Goal: Obtain resource: Download file/media

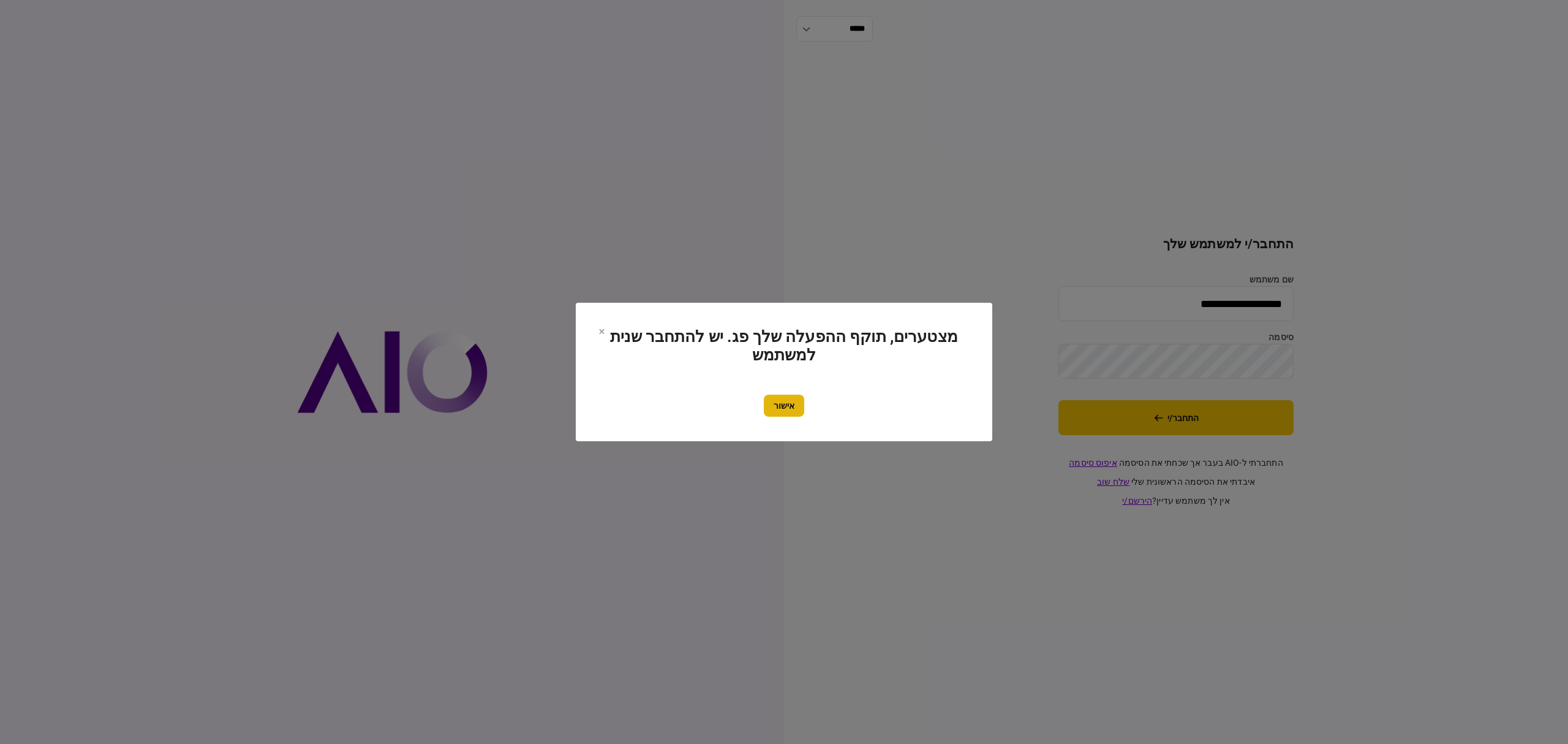
drag, startPoint x: 785, startPoint y: 400, endPoint x: 914, endPoint y: 400, distance: 129.0
click at [789, 400] on button "אישור" at bounding box center [784, 406] width 41 height 22
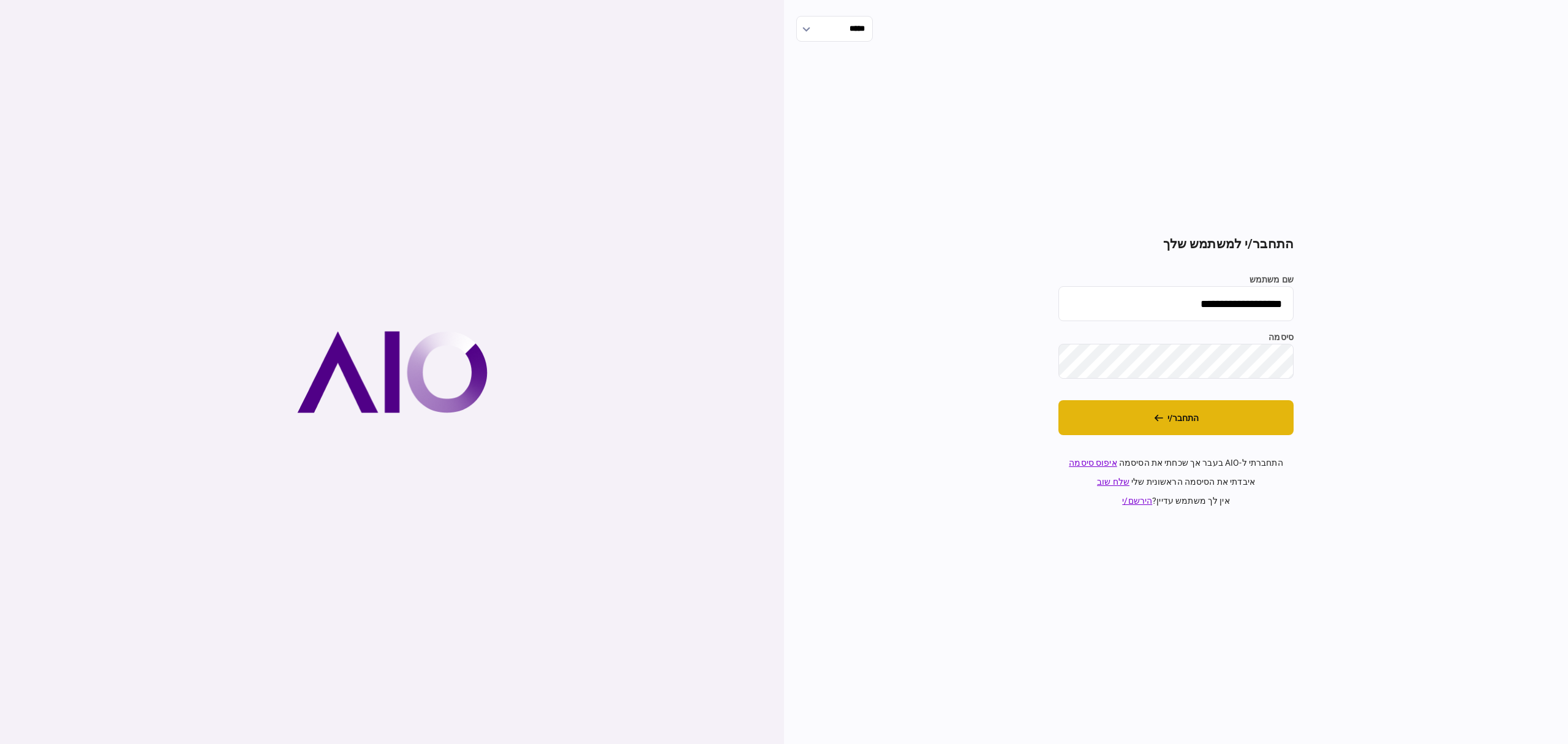
click at [1267, 430] on button "התחבר/י" at bounding box center [1176, 417] width 235 height 35
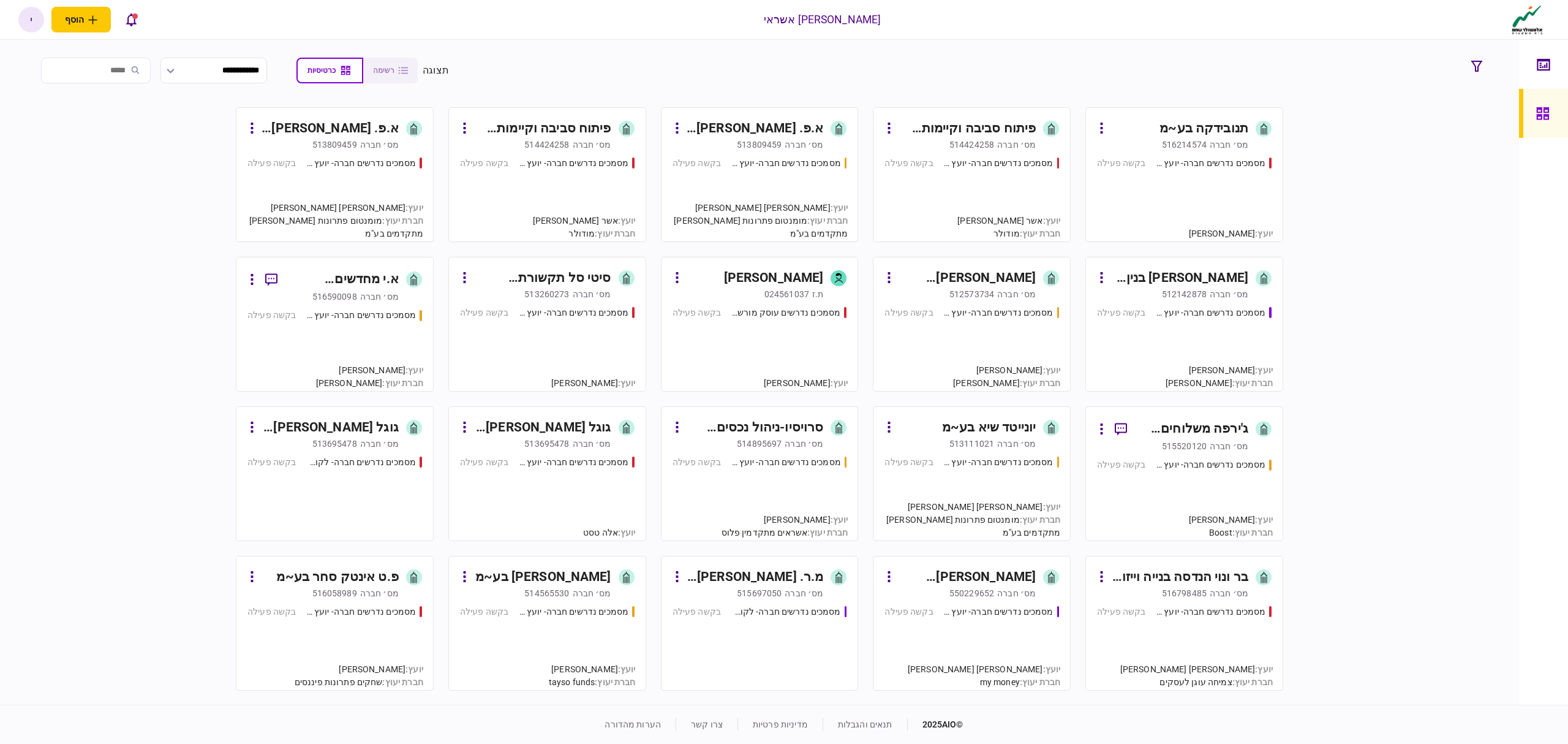
scroll to position [163, 0]
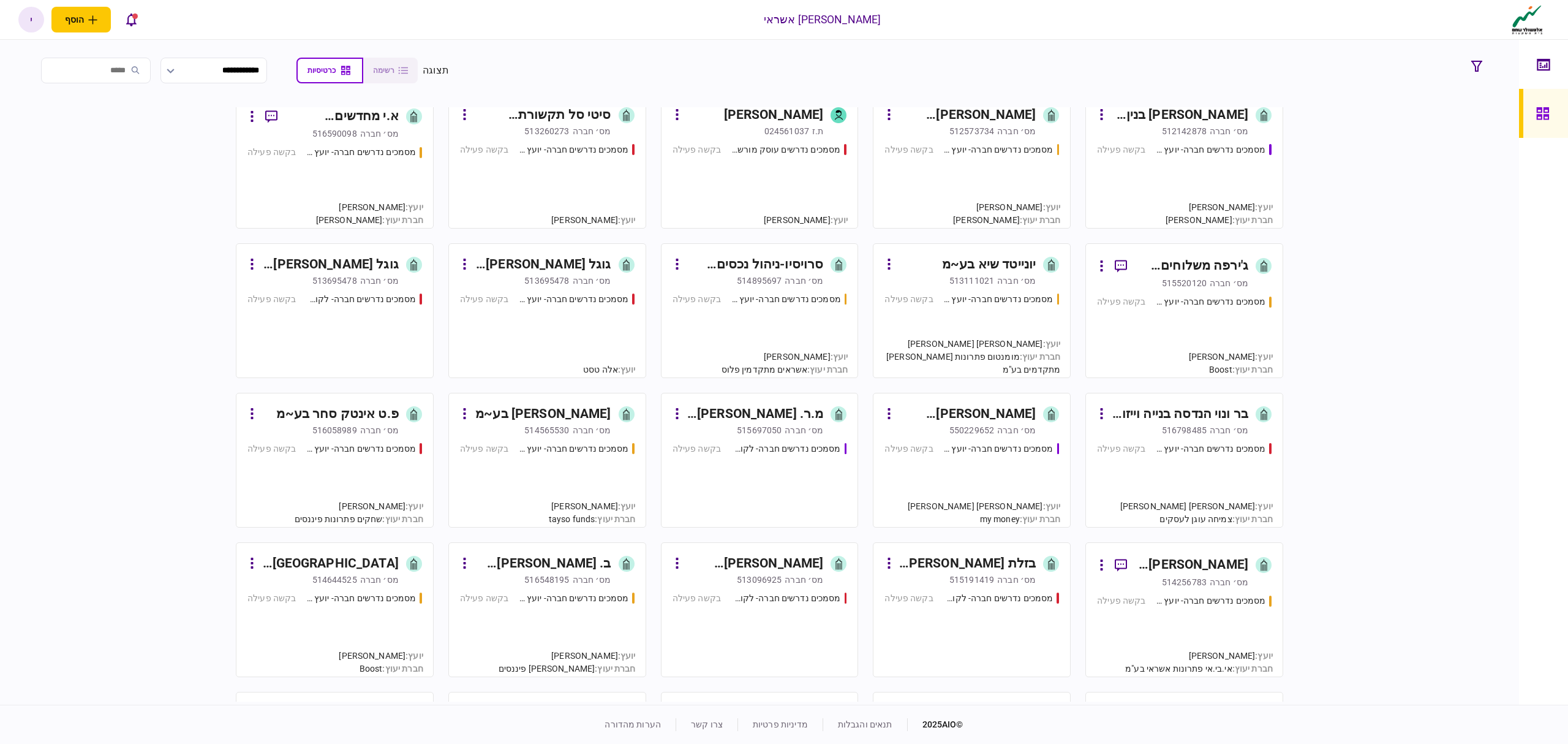
click at [951, 472] on div "מסמכים נדרשים חברה- יועץ - תהליך חברה בקשה פעילה" at bounding box center [971, 479] width 174 height 74
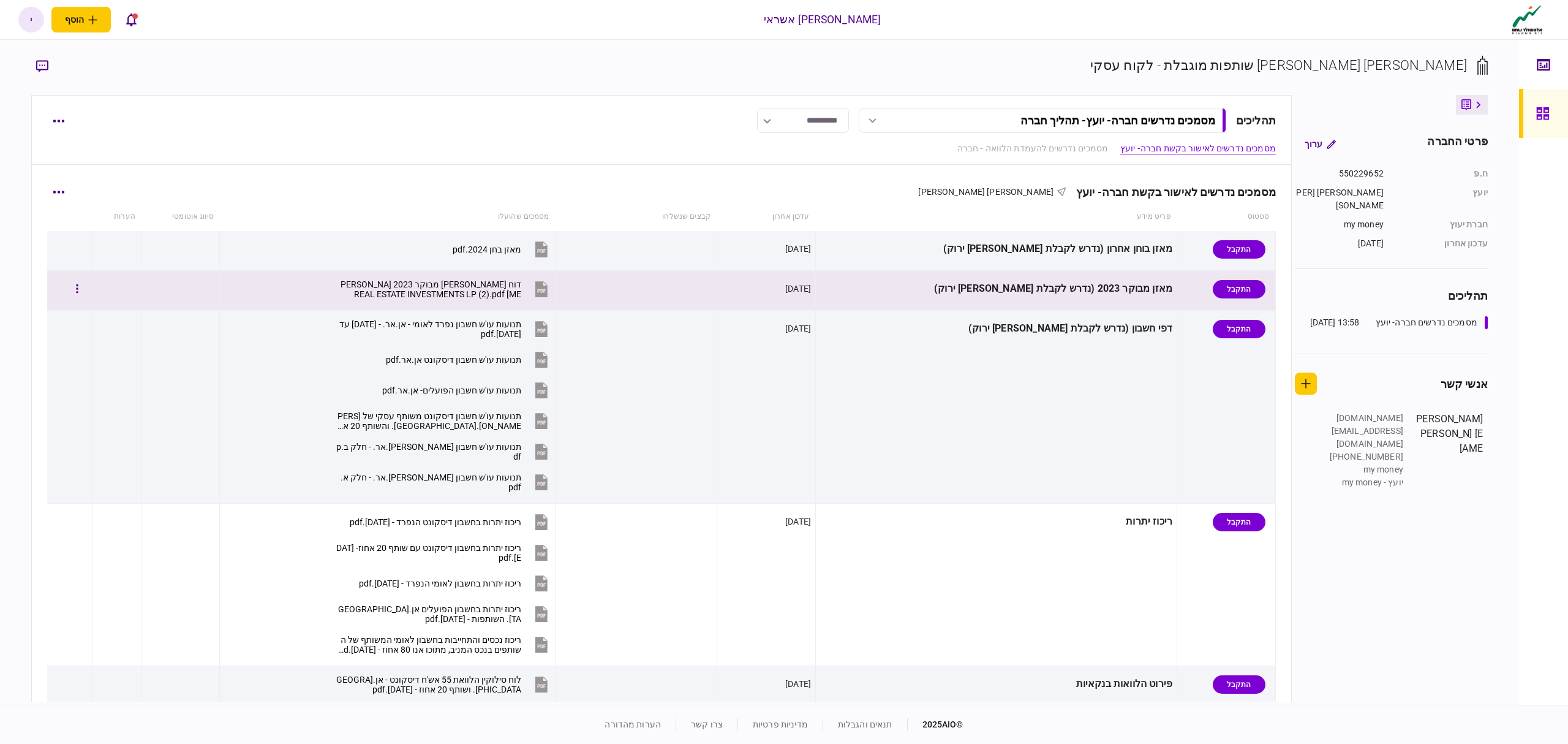
click at [498, 295] on div "דוח [PERSON_NAME] מבוקר 2023 [PERSON_NAME] REAL ESTATE INVESTMENTS LP (2).pdf" at bounding box center [429, 289] width 185 height 20
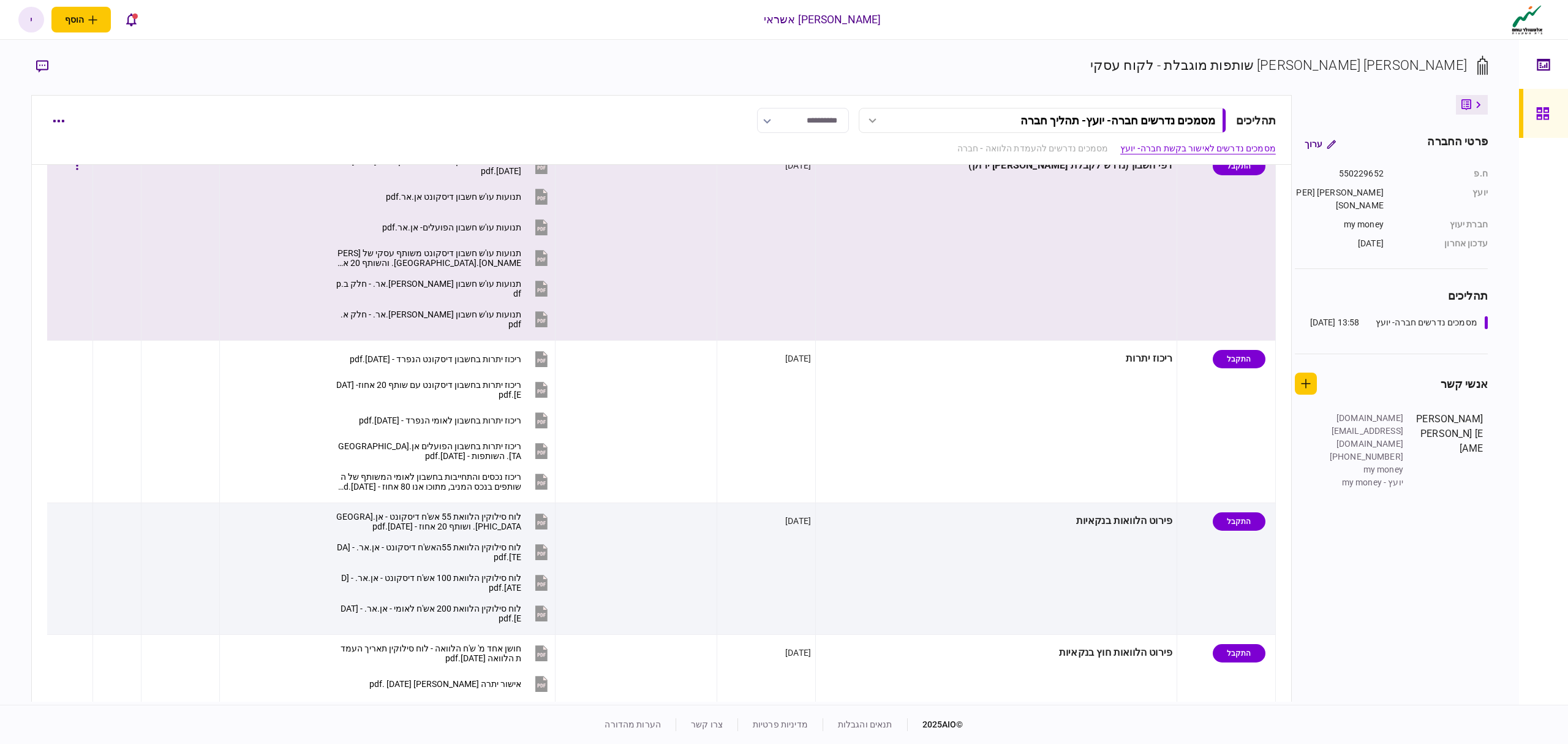
scroll to position [490, 0]
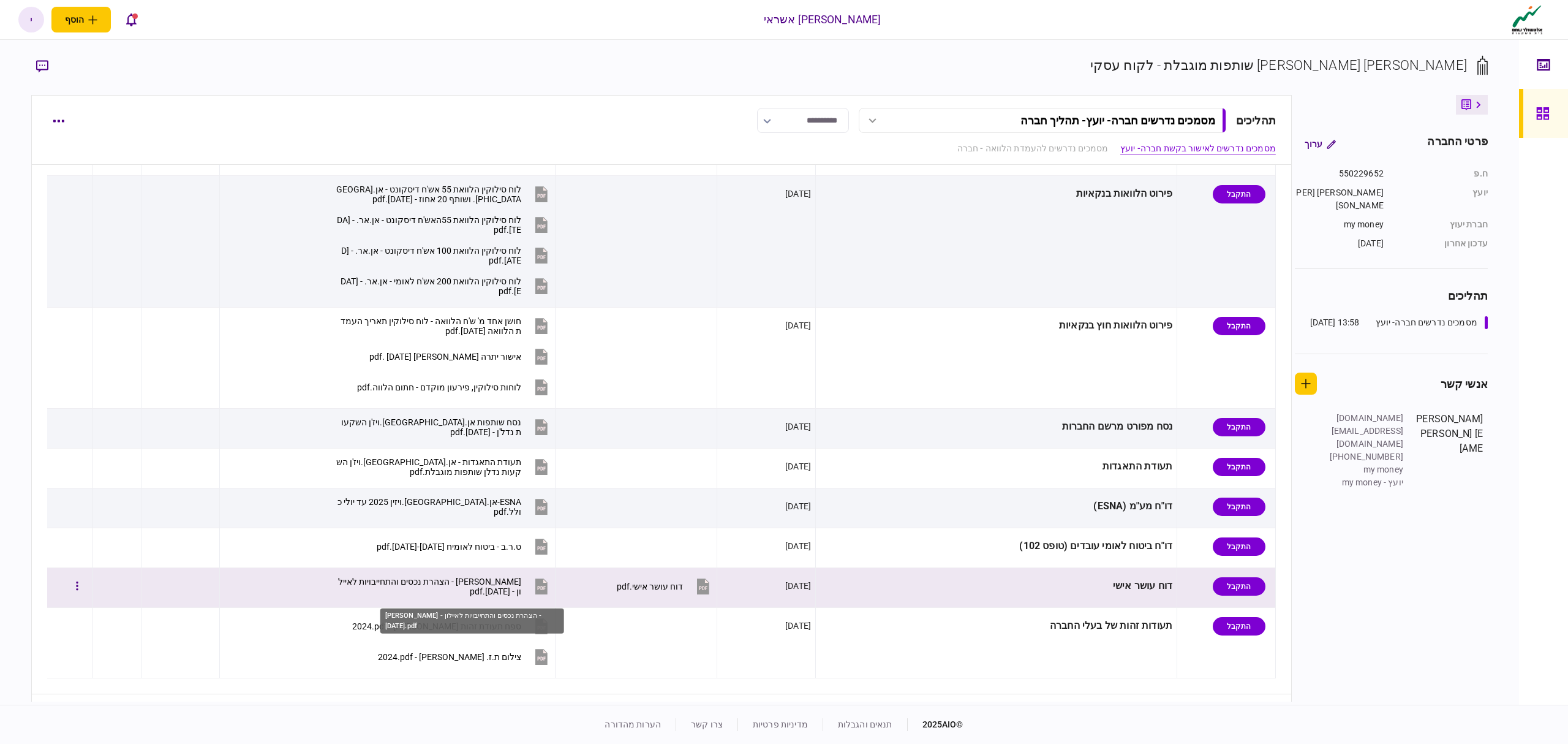
click at [521, 591] on div "[PERSON_NAME] - הצהרת נכסים והתחייבויות לאיילון - [DATE].pdf" at bounding box center [429, 586] width 185 height 20
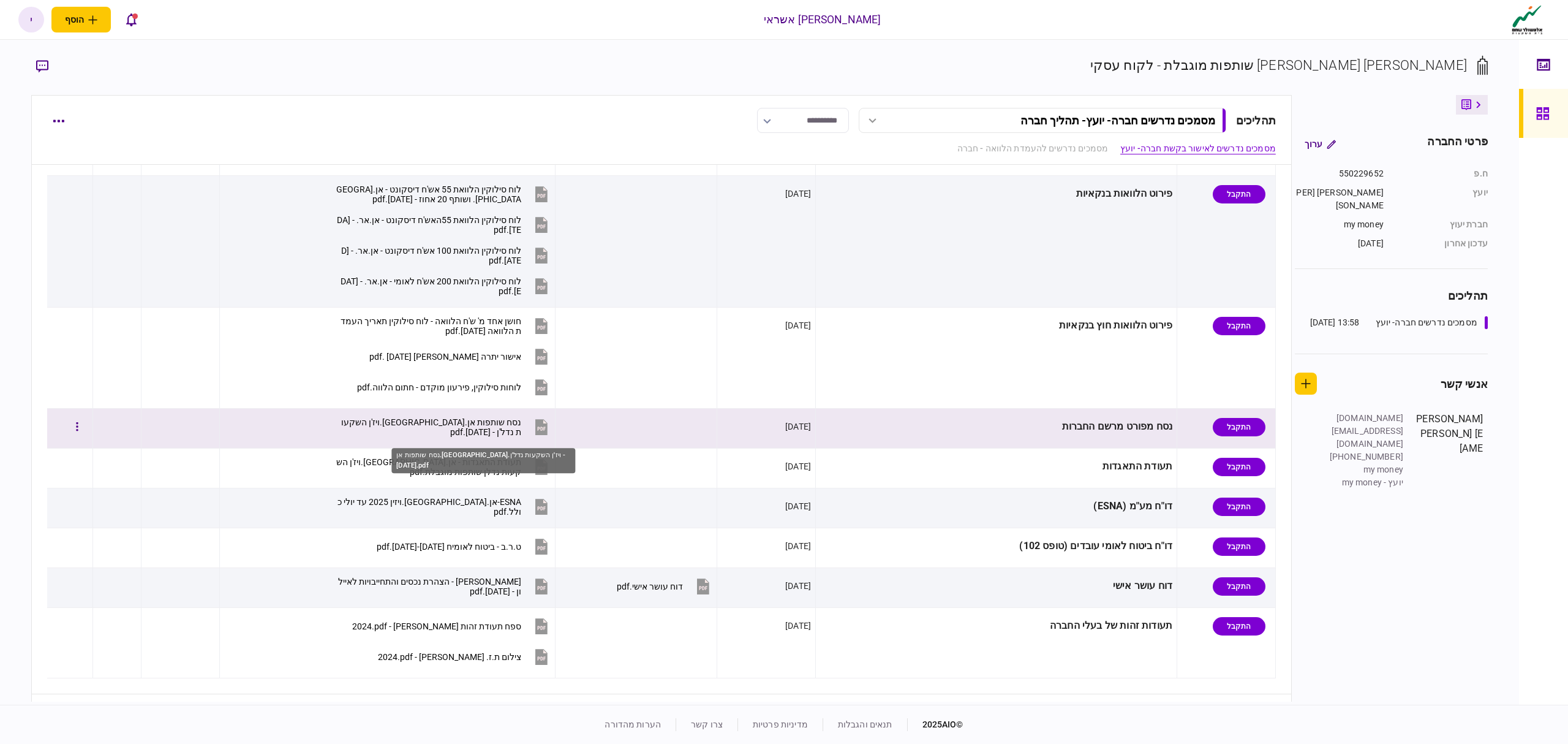
click at [521, 430] on div "נסח שותפות אן.[GEOGRAPHIC_DATA].ויז'ן השקעות נדל'ן - [DATE].pdf" at bounding box center [429, 427] width 185 height 20
click at [512, 420] on div "נסח שותפות אן.[GEOGRAPHIC_DATA].ויז'ן השקעות נדל'ן - [DATE].pdf" at bounding box center [429, 427] width 185 height 20
